Goal: Navigation & Orientation: Find specific page/section

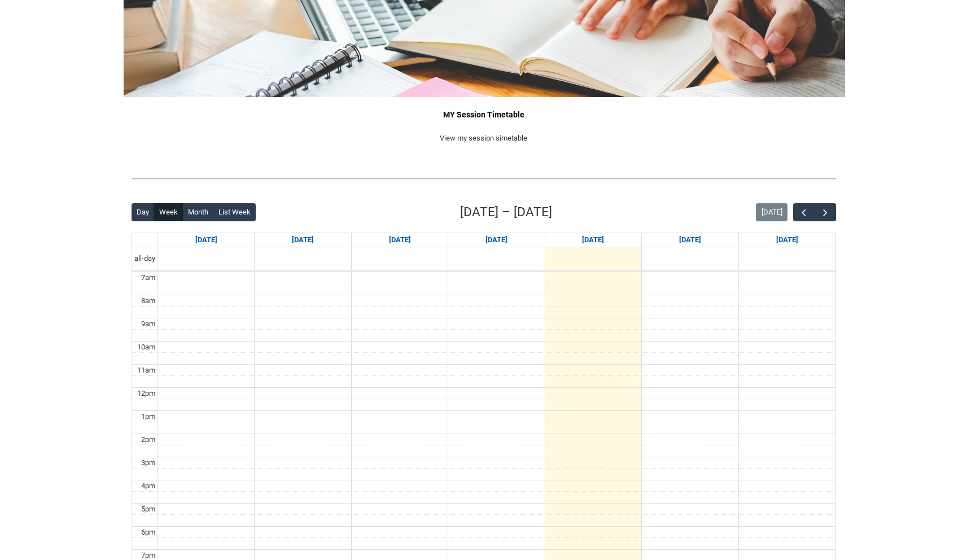
scroll to position [112, 0]
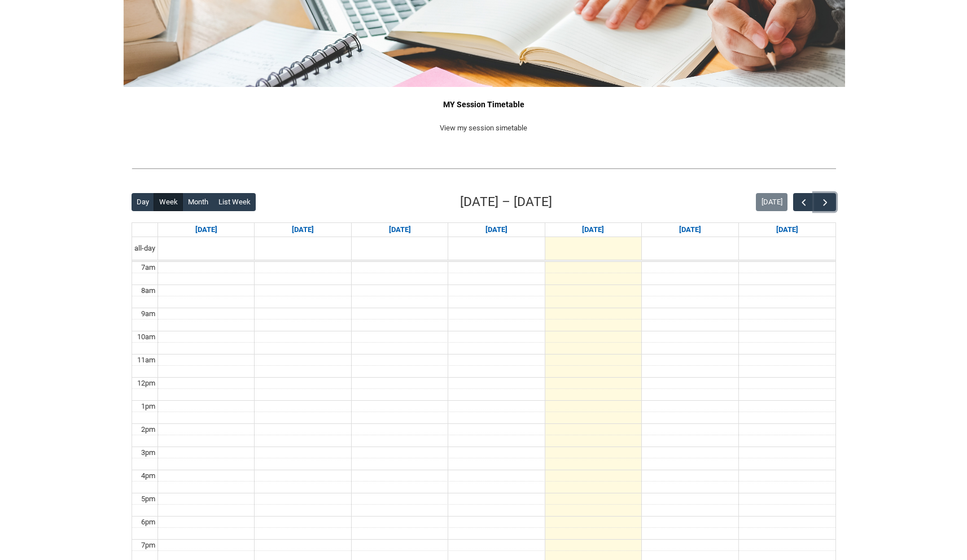
drag, startPoint x: 826, startPoint y: 198, endPoint x: 836, endPoint y: 203, distance: 10.9
click at [826, 198] on span "button" at bounding box center [824, 202] width 11 height 11
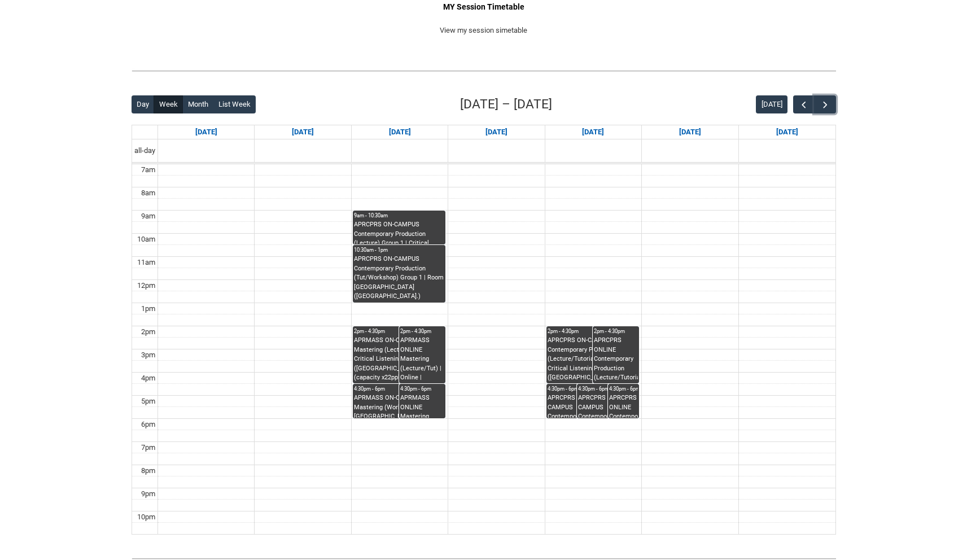
scroll to position [212, 0]
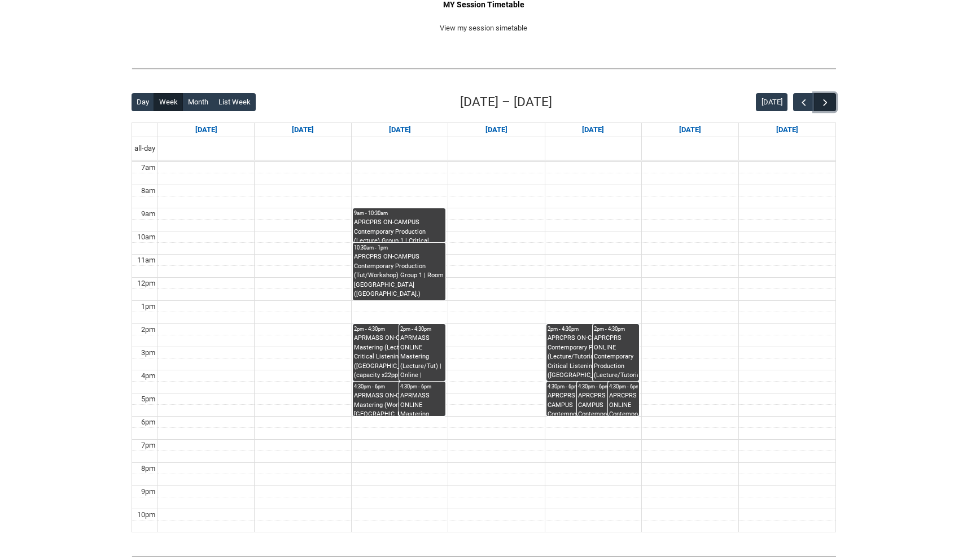
click at [827, 104] on span "button" at bounding box center [824, 102] width 11 height 11
click at [808, 101] on span "button" at bounding box center [803, 102] width 11 height 11
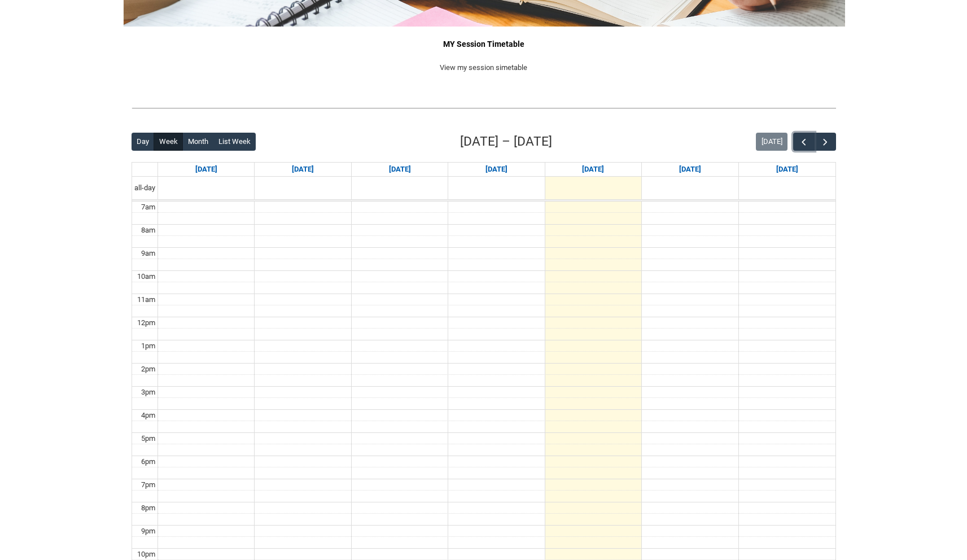
scroll to position [164, 0]
